Goal: Navigation & Orientation: Find specific page/section

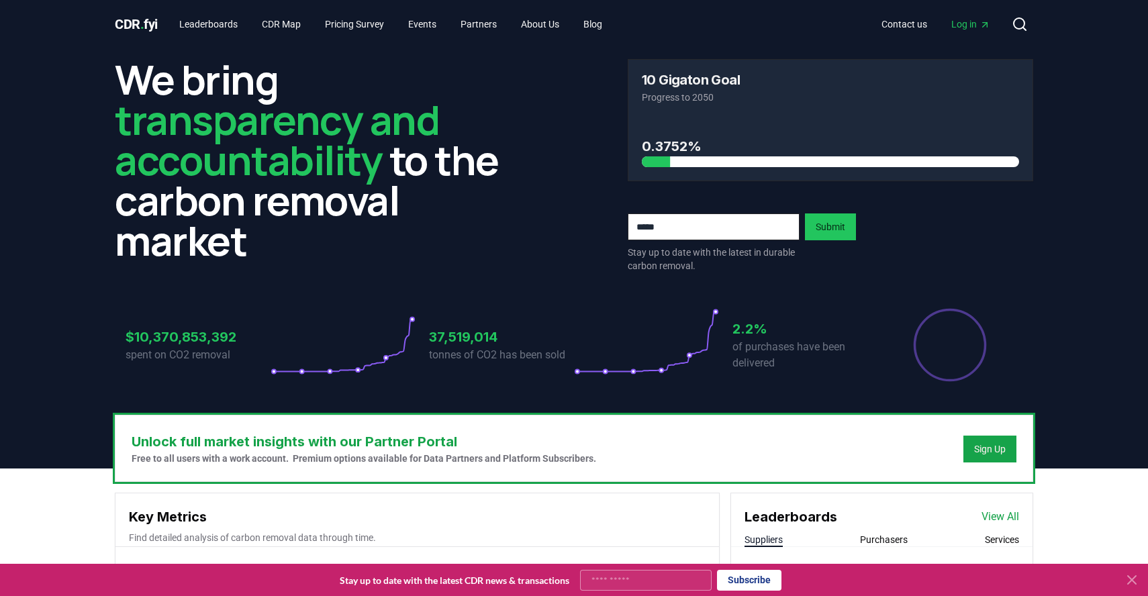
click at [974, 21] on span "Log in" at bounding box center [971, 23] width 39 height 13
click at [360, 23] on link "Pricing Survey" at bounding box center [354, 24] width 81 height 24
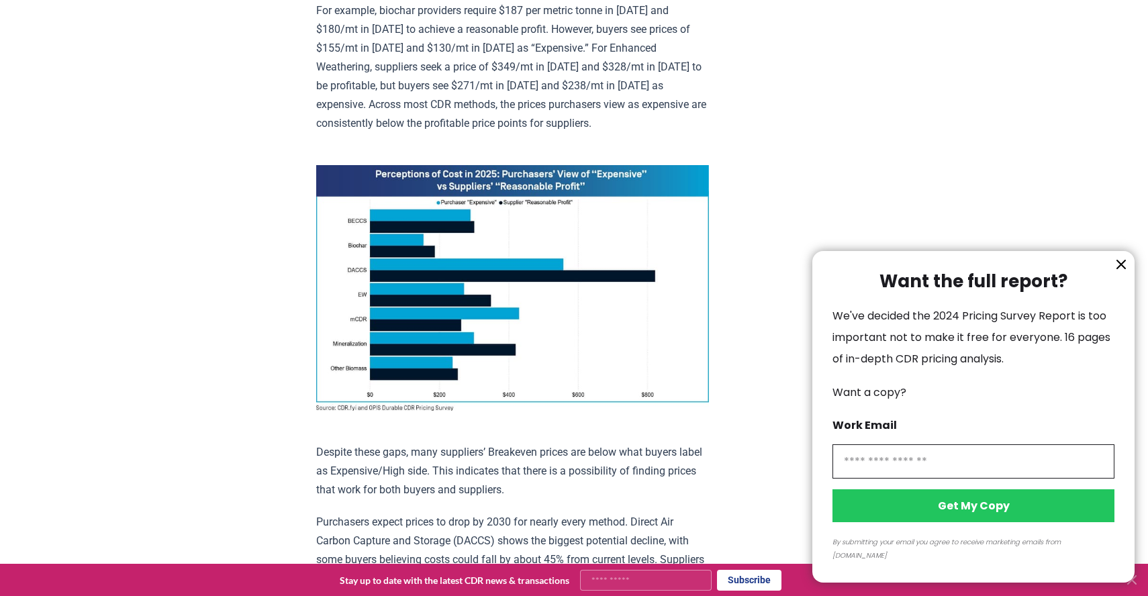
scroll to position [892, 0]
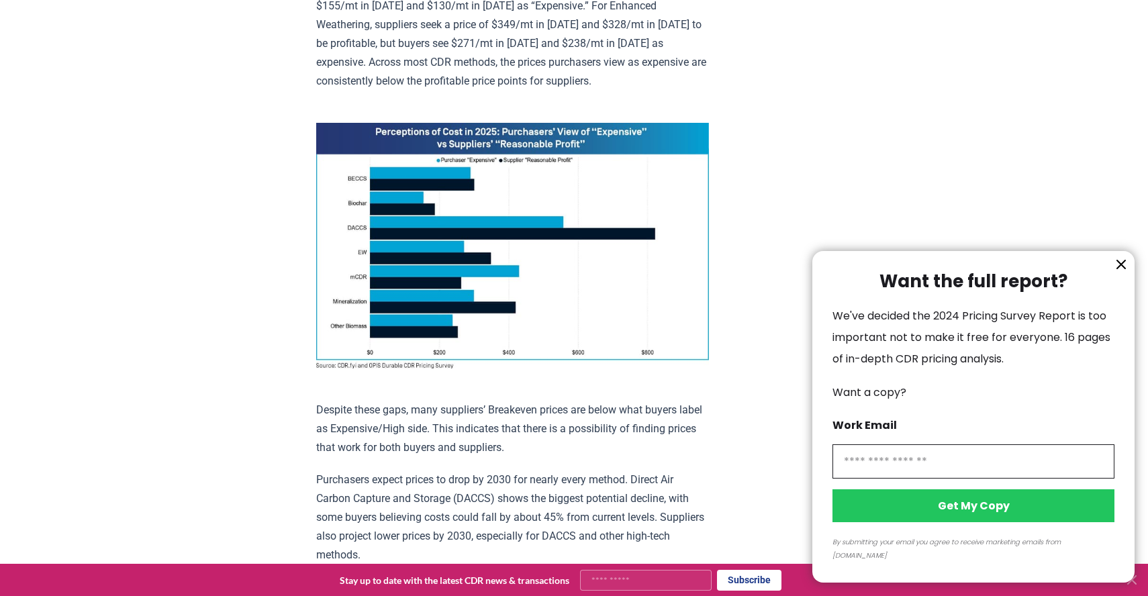
click at [1122, 273] on icon "information" at bounding box center [1121, 265] width 16 height 16
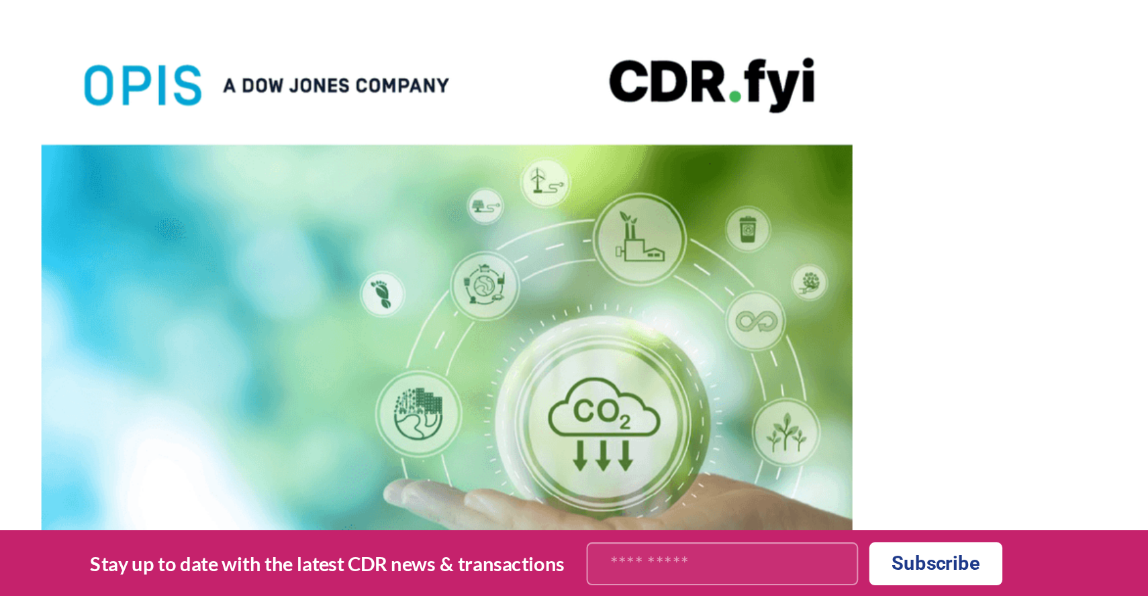
scroll to position [2624, 0]
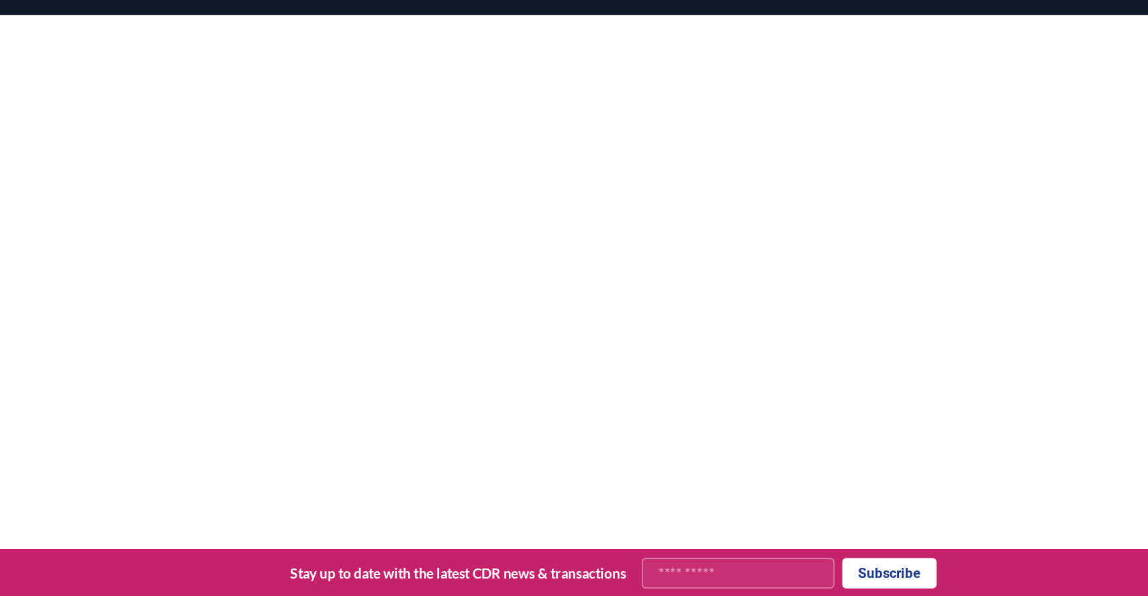
scroll to position [355, 0]
